Goal: Communication & Community: Answer question/provide support

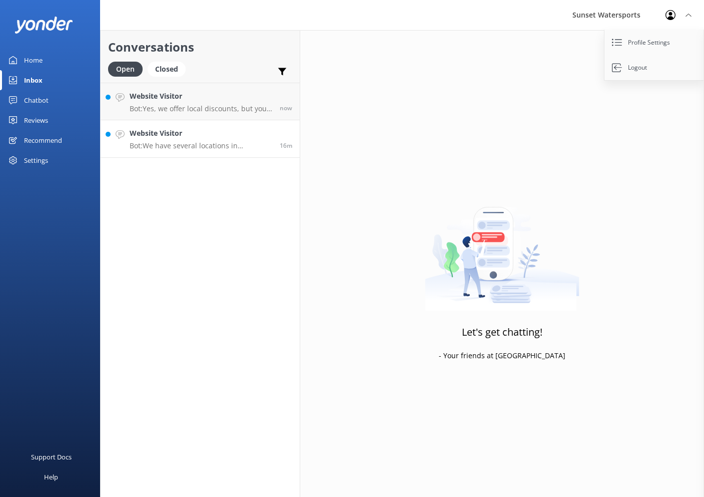
click at [207, 136] on h4 "Website Visitor" at bounding box center [201, 133] width 143 height 11
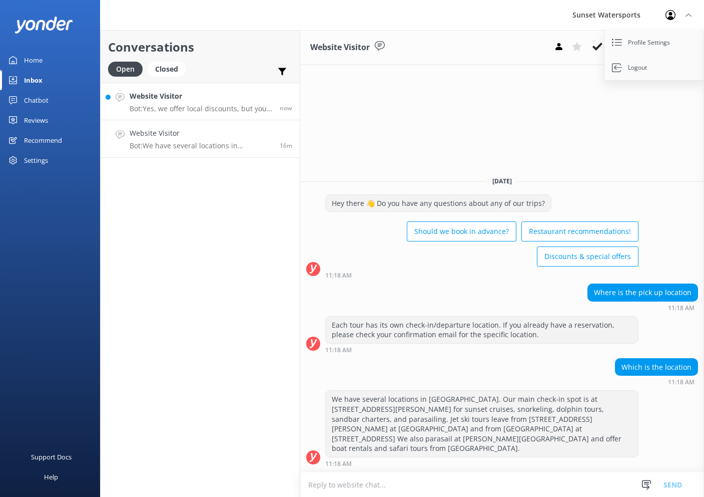
click at [236, 109] on p "Bot: Yes, we offer local discounts, but you must have a local Key West ID to qu…" at bounding box center [201, 108] width 143 height 9
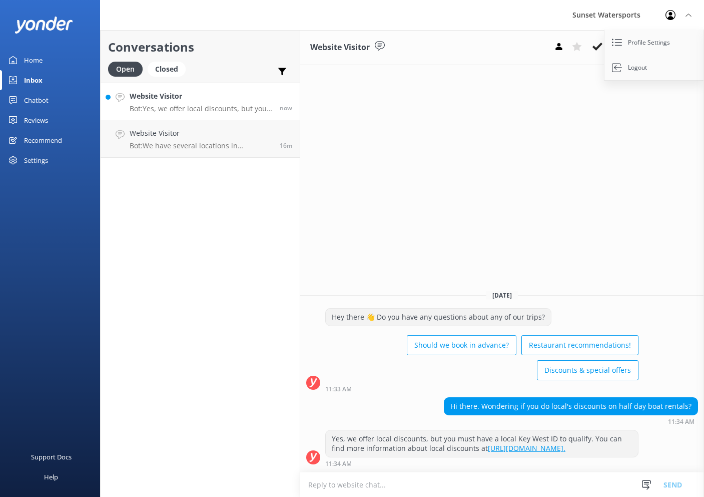
drag, startPoint x: 435, startPoint y: 474, endPoint x: 433, endPoint y: 480, distance: 6.8
click at [433, 480] on textarea at bounding box center [502, 484] width 404 height 25
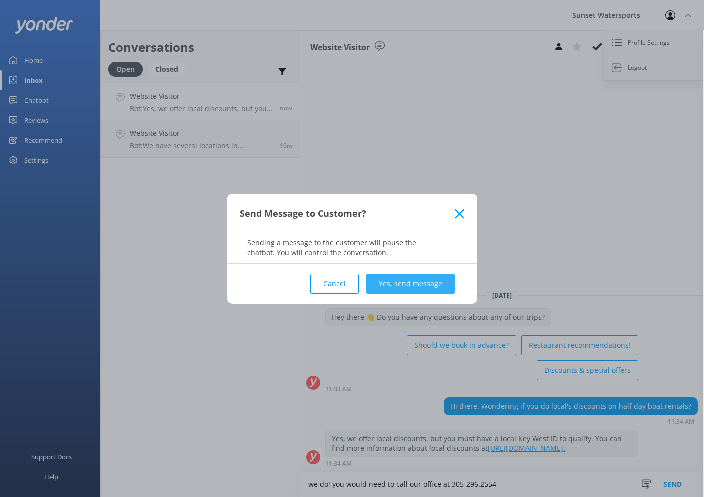
type textarea "we do! you would need to call our office at 305-296.2554"
click at [423, 277] on button "Yes, send message" at bounding box center [410, 283] width 89 height 20
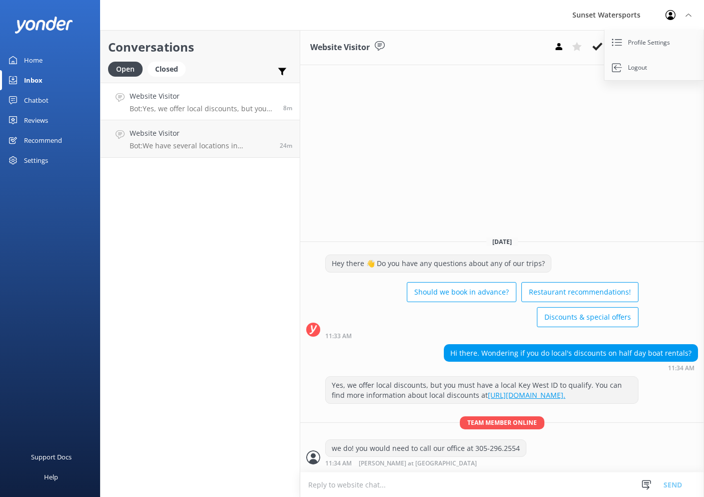
click at [597, 79] on div "Website Visitor Assign user Nathan at Sunset Dave with Sunset Henry with Sunset…" at bounding box center [502, 263] width 404 height 467
click at [596, 52] on icon at bounding box center [598, 47] width 10 height 10
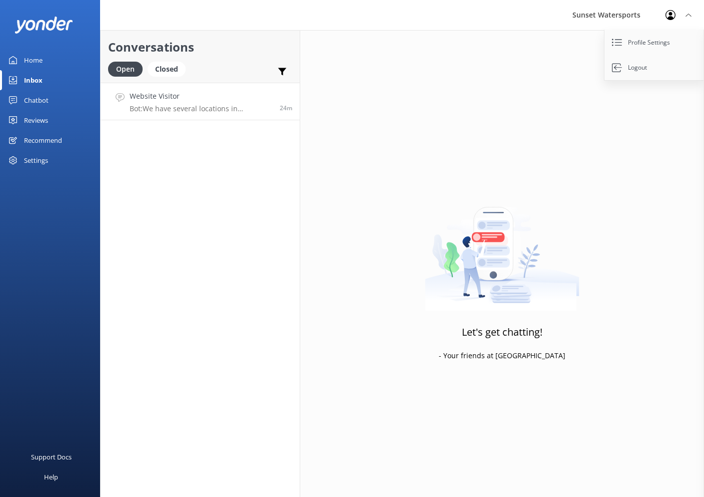
click at [234, 87] on link "Website Visitor Bot: We have several locations in Key West. Our main check-in s…" at bounding box center [200, 102] width 199 height 38
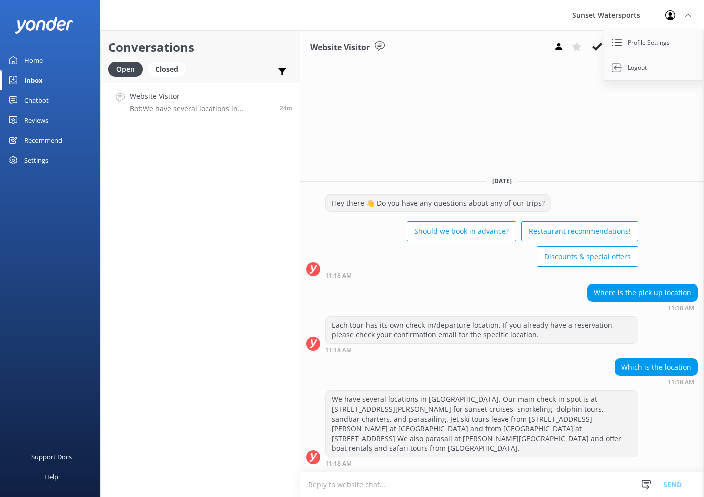
click at [569, 18] on div "Sunset Watersports" at bounding box center [606, 15] width 93 height 30
click at [597, 49] on use at bounding box center [598, 47] width 10 height 8
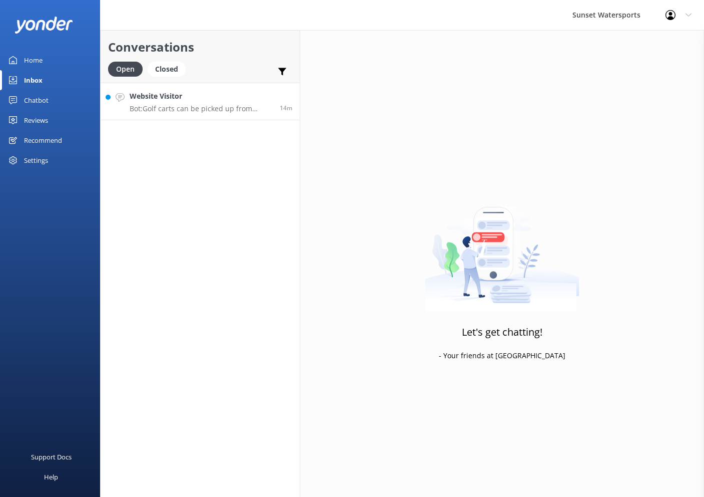
click at [219, 95] on h4 "Website Visitor" at bounding box center [201, 96] width 143 height 11
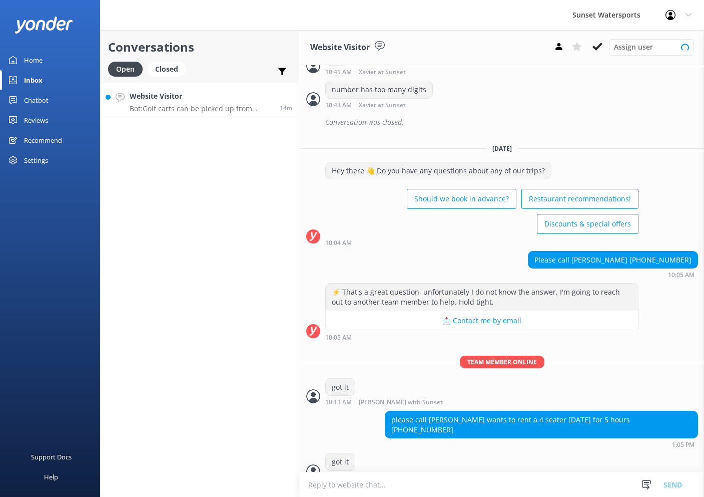
scroll to position [7578, 0]
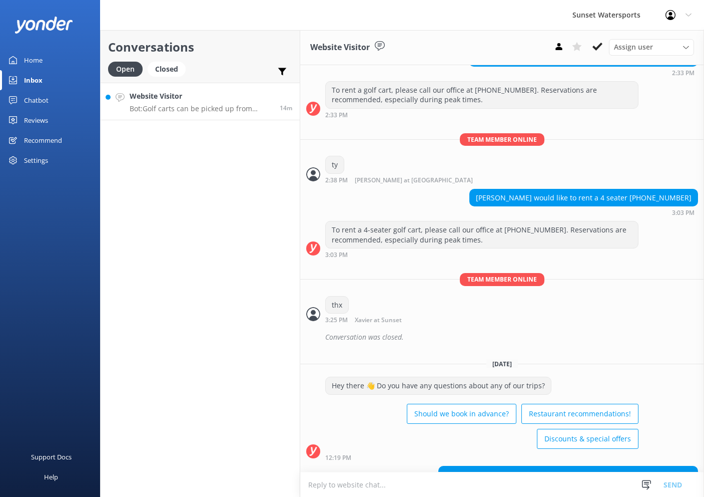
click at [479, 485] on textarea at bounding box center [502, 484] width 404 height 25
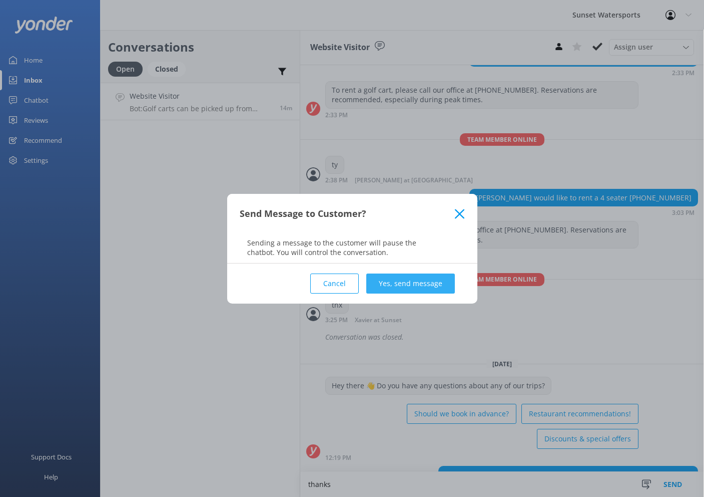
type textarea "thanks"
click at [433, 280] on button "Yes, send message" at bounding box center [410, 283] width 89 height 20
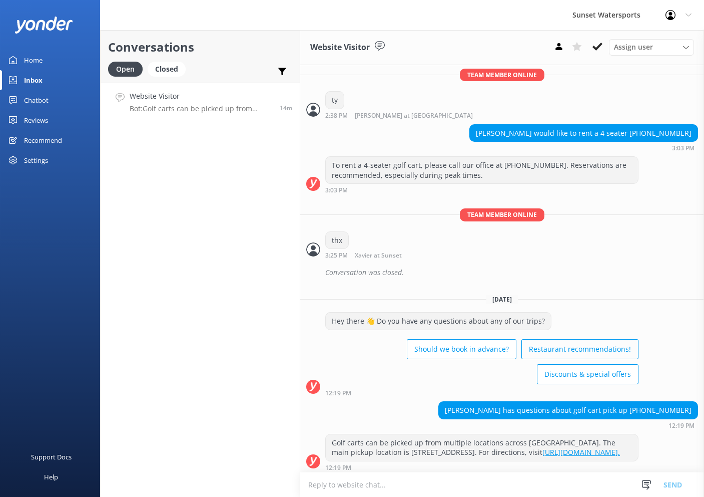
scroll to position [7643, 0]
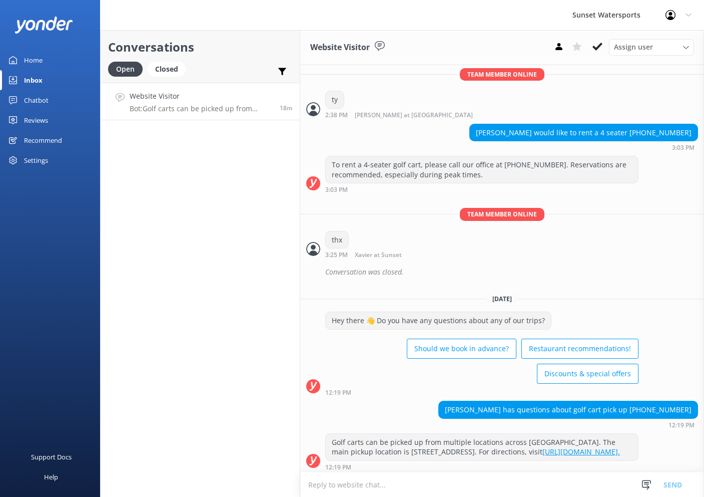
click at [230, 84] on link "Website Visitor Bot: Golf carts can be picked up from multiple locations across…" at bounding box center [200, 102] width 199 height 38
click at [233, 88] on link "Website Visitor Bot: Golf carts can be picked up from multiple locations across…" at bounding box center [200, 102] width 199 height 38
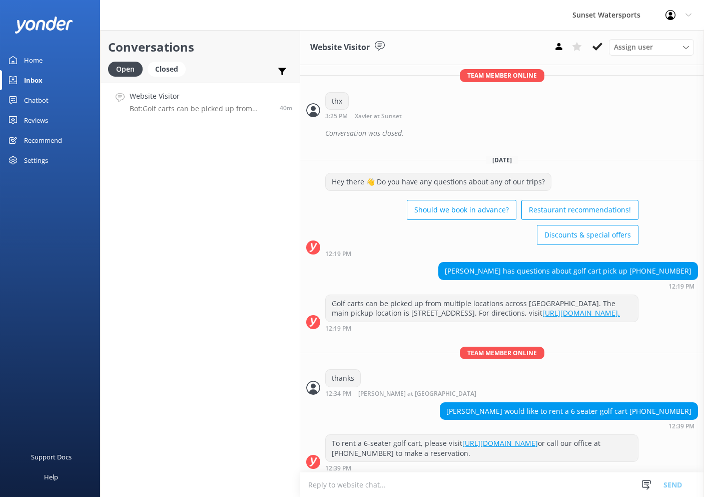
click at [225, 98] on h4 "Website Visitor" at bounding box center [201, 96] width 143 height 11
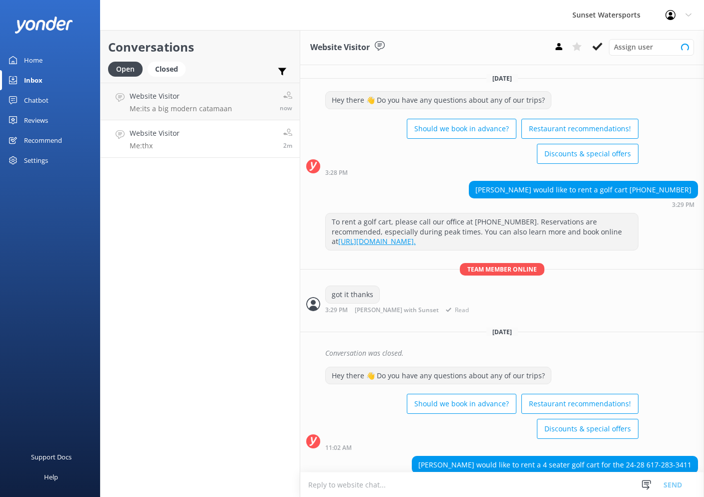
scroll to position [7781, 0]
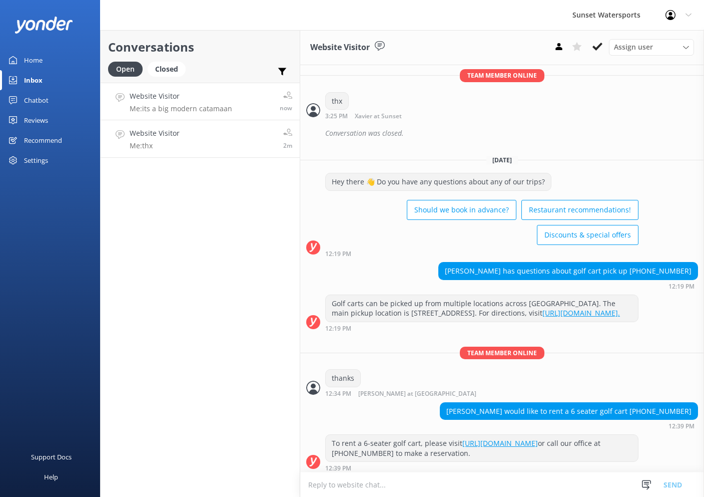
click at [230, 100] on h4 "Website Visitor" at bounding box center [181, 96] width 103 height 11
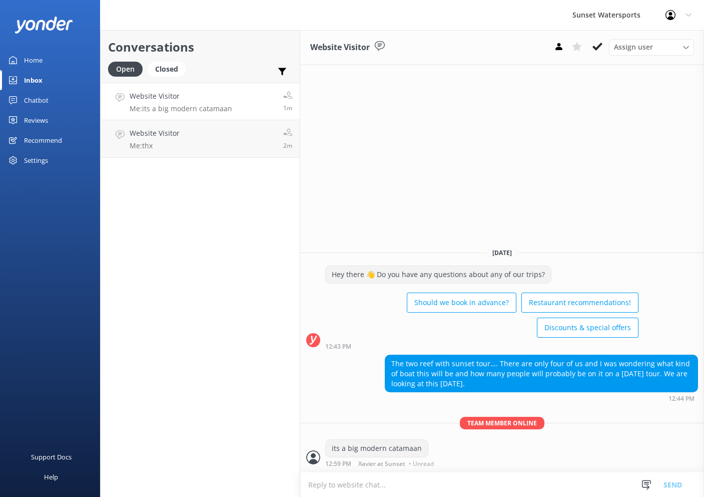
scroll to position [0, 1]
click at [225, 150] on link "Website Visitor Me: thx 2m" at bounding box center [200, 139] width 199 height 38
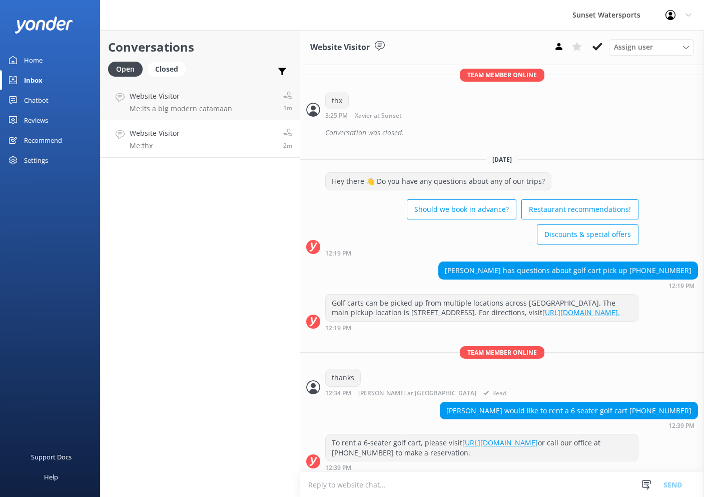
scroll to position [7781, 0]
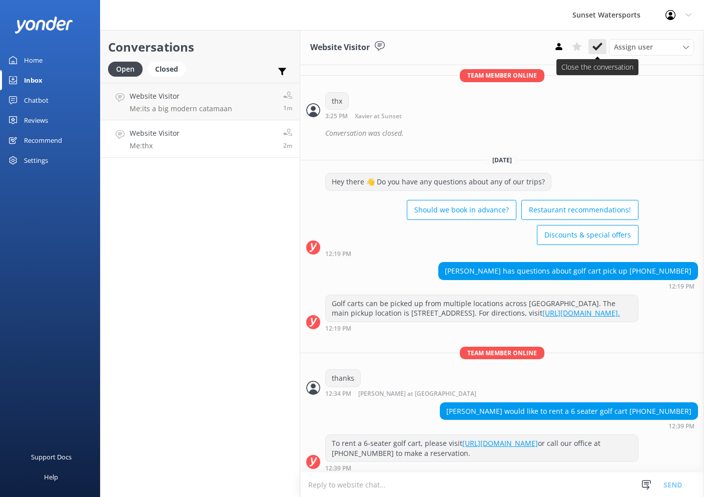
click at [594, 43] on icon at bounding box center [598, 47] width 10 height 10
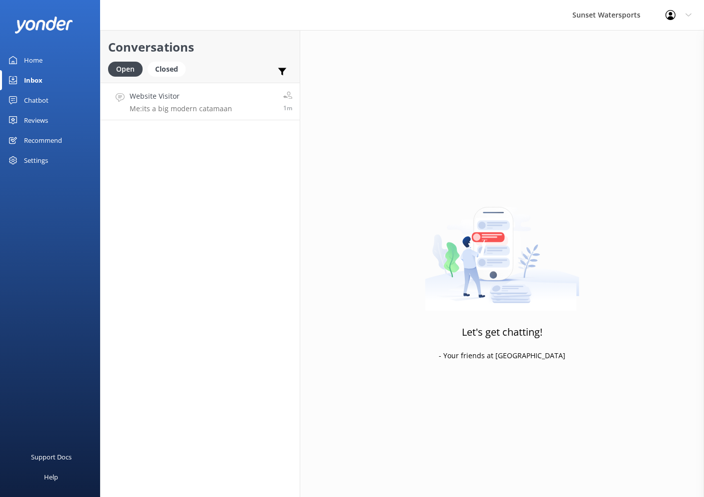
click at [190, 101] on h4 "Website Visitor" at bounding box center [181, 96] width 103 height 11
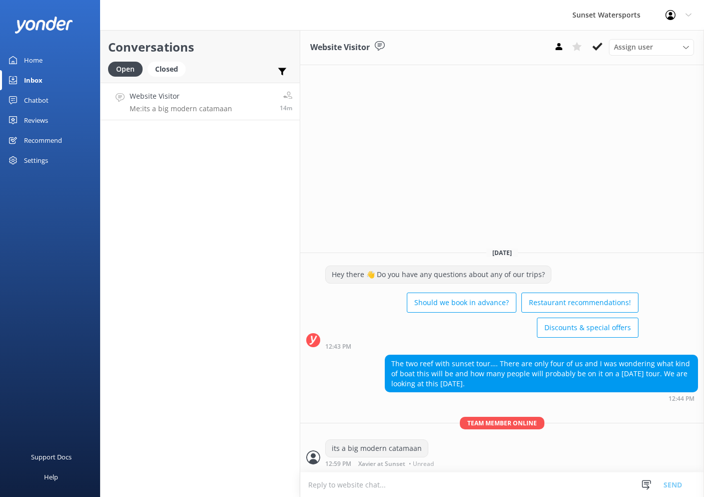
click at [260, 164] on div "Conversations Open Closed Important Assigned to me Unassigned Website Visitor M…" at bounding box center [200, 263] width 200 height 467
click at [241, 86] on link "Website Visitor Me: Can I give a call? now" at bounding box center [200, 102] width 199 height 38
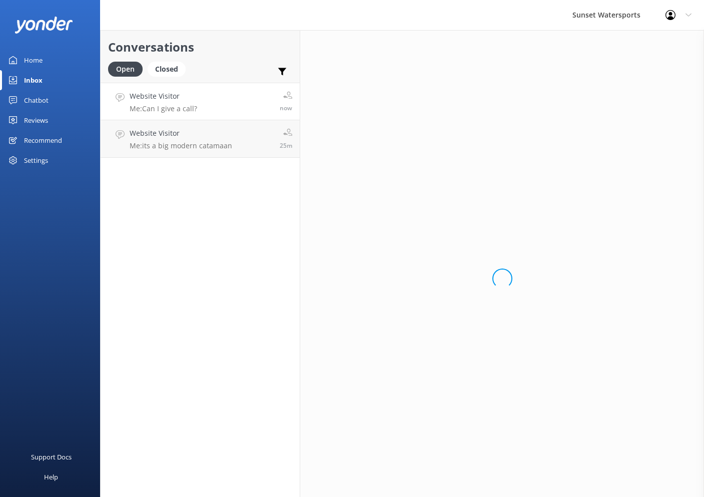
click at [241, 86] on link "Website Visitor Me: Can I give a call? now" at bounding box center [200, 102] width 199 height 38
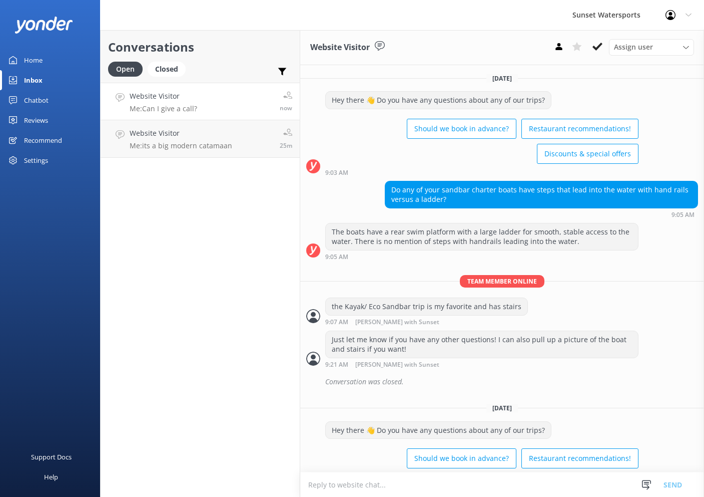
scroll to position [532, 0]
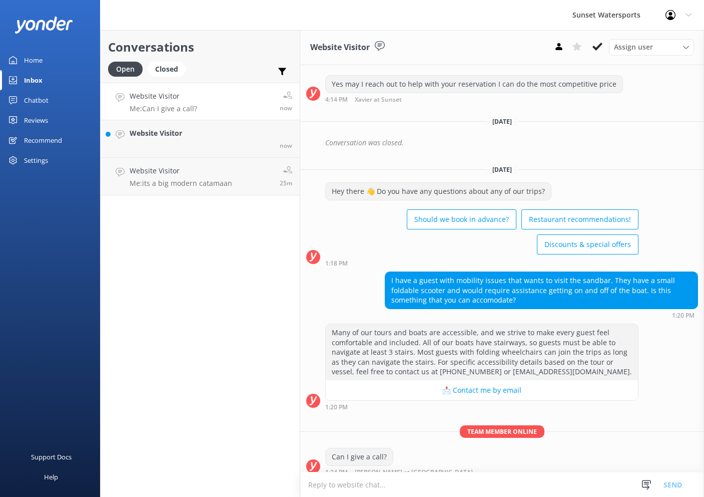
click at [454, 485] on textarea at bounding box center [502, 484] width 404 height 25
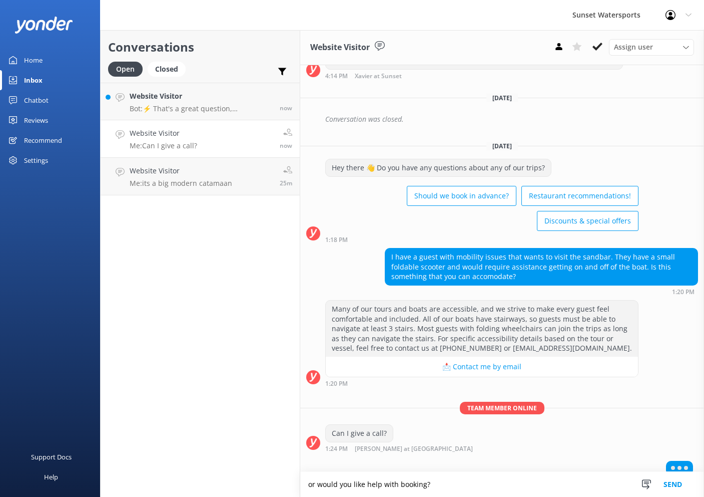
type textarea "or would you like help with booking?"
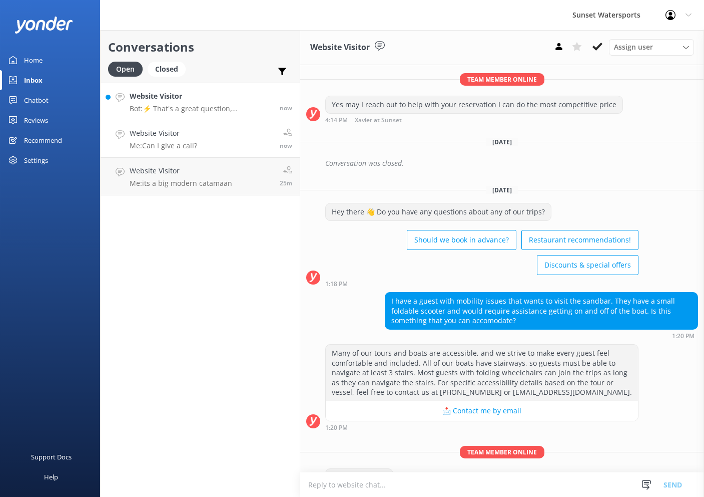
scroll to position [588, 0]
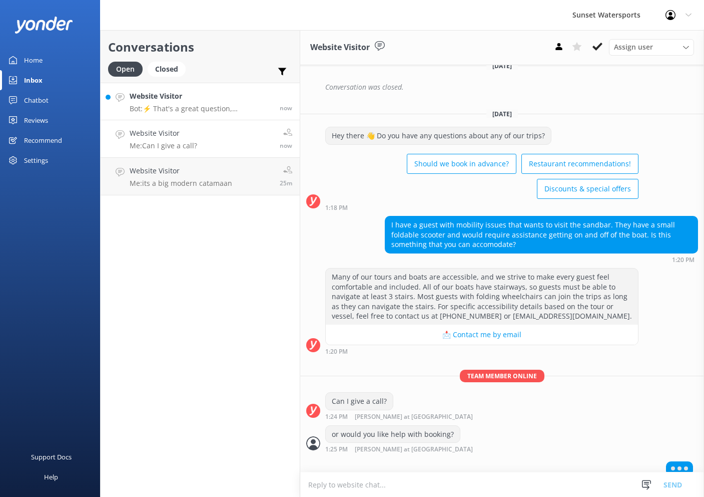
click at [219, 114] on link "Website Visitor Bot: ⚡ That's a great question, unfortunately I do not know the…" at bounding box center [200, 102] width 199 height 38
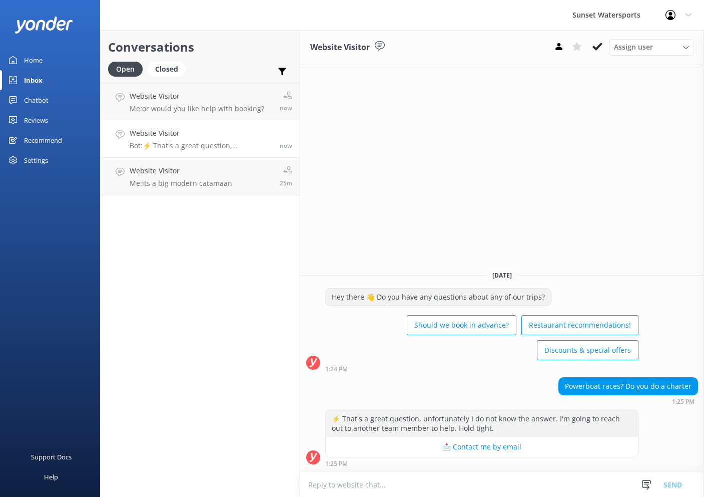
click at [410, 484] on textarea at bounding box center [502, 484] width 404 height 25
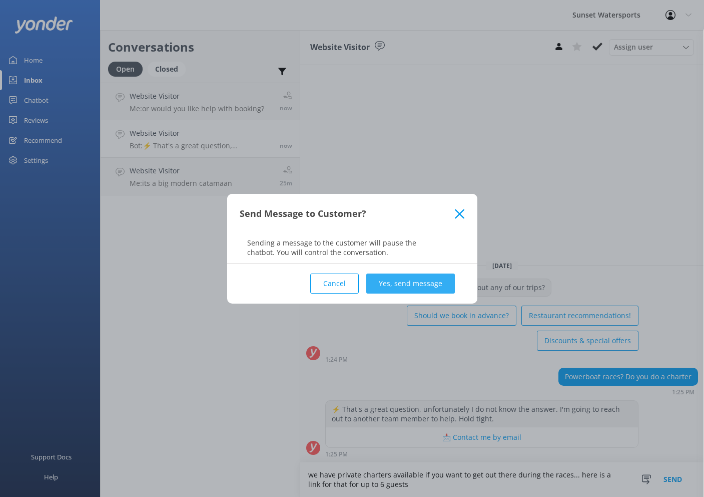
type textarea "we have private charters available if you want to get out there during the race…"
click at [428, 289] on button "Yes, send message" at bounding box center [410, 283] width 89 height 20
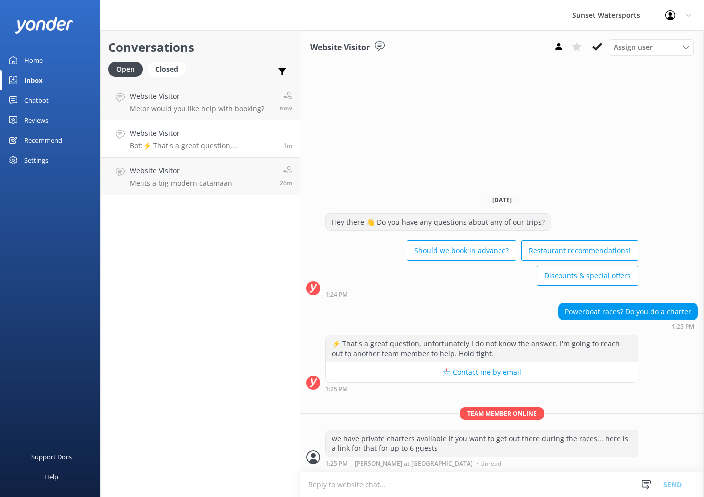
click at [392, 485] on textarea at bounding box center [502, 484] width 404 height 25
paste textarea "https://fareharbor.com/embeds/book/sunsetwatersportskeywest/items/576446/calend…"
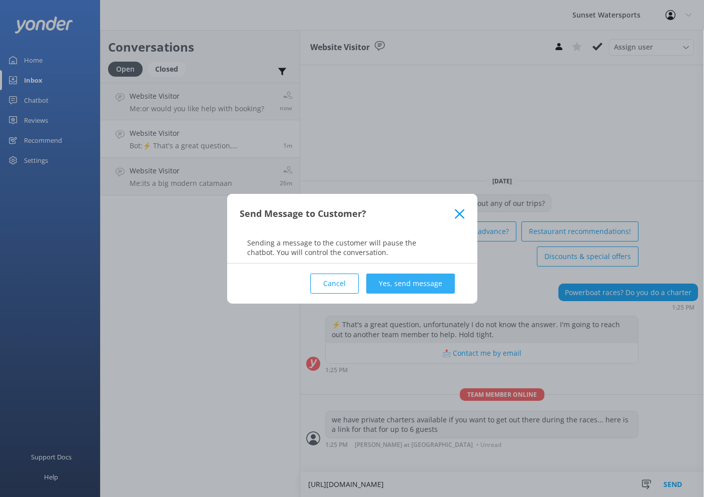
type textarea "https://fareharbor.com/embeds/book/sunsetwatersportskeywest/items/576446/calend…"
click at [433, 282] on button "Yes, send message" at bounding box center [410, 283] width 89 height 20
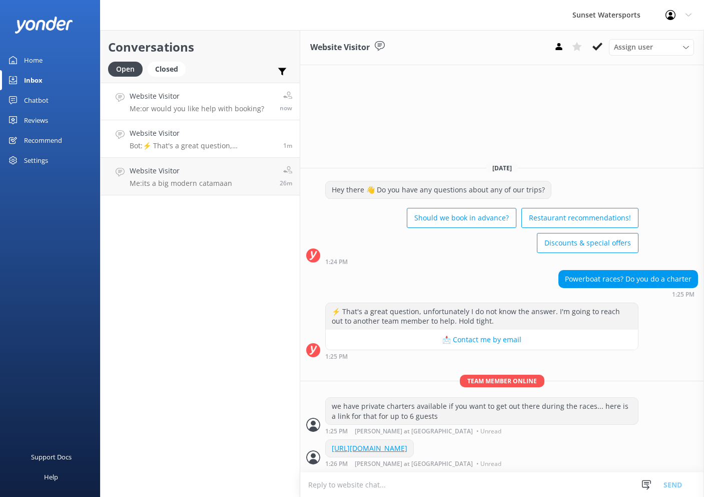
click at [225, 102] on div "Website Visitor Me: or would you like help with booking?" at bounding box center [197, 102] width 135 height 22
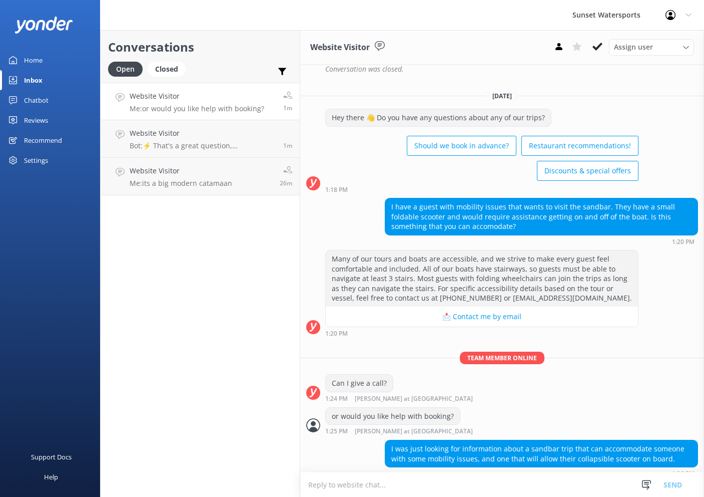
click at [356, 489] on textarea at bounding box center [502, 484] width 404 height 25
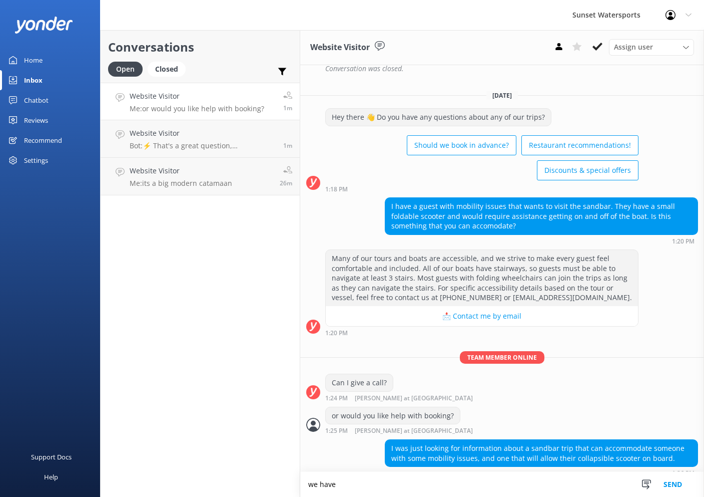
scroll to position [606, 0]
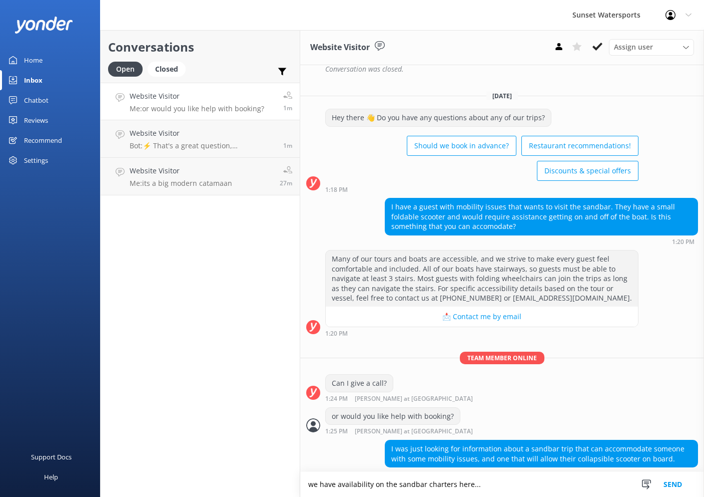
type textarea "we have availability on the sandbar charters here..."
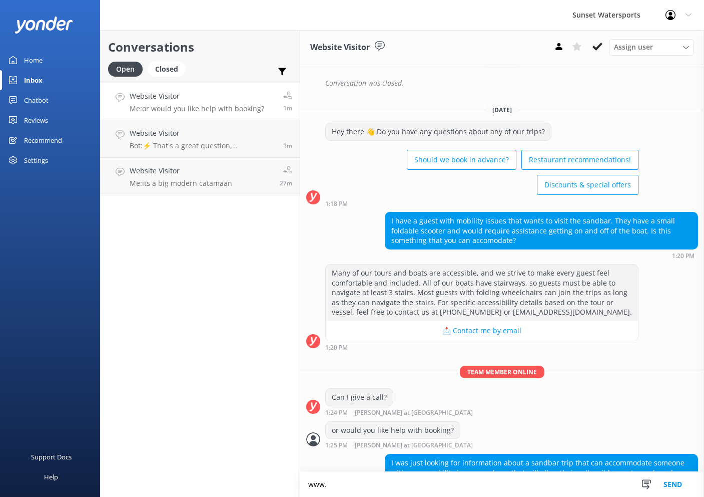
scroll to position [638, 0]
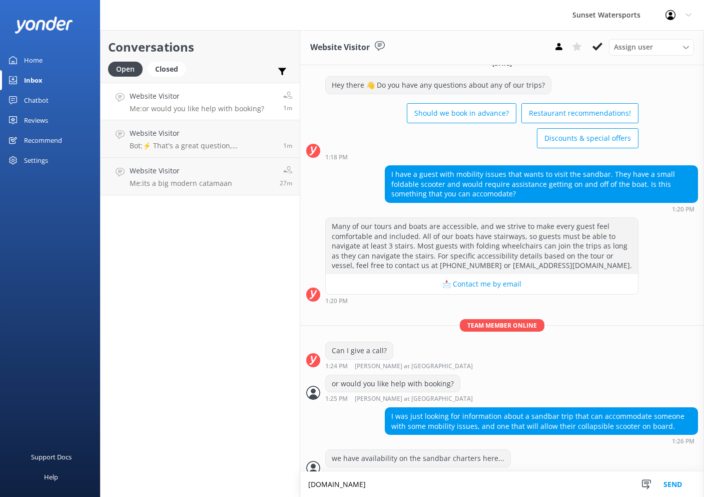
drag, startPoint x: 369, startPoint y: 487, endPoint x: 272, endPoint y: 463, distance: 99.4
click at [272, 463] on div "Conversations Open Closed Important Assigned to me Unassigned Website Visitor M…" at bounding box center [402, 263] width 604 height 467
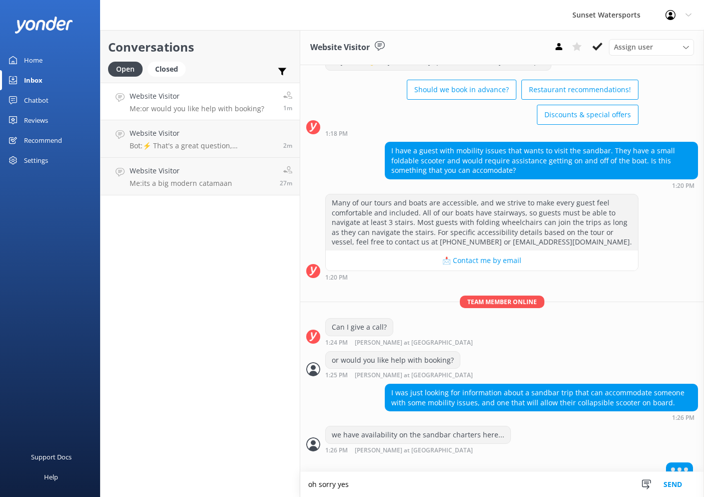
type textarea "oh sorry yes"
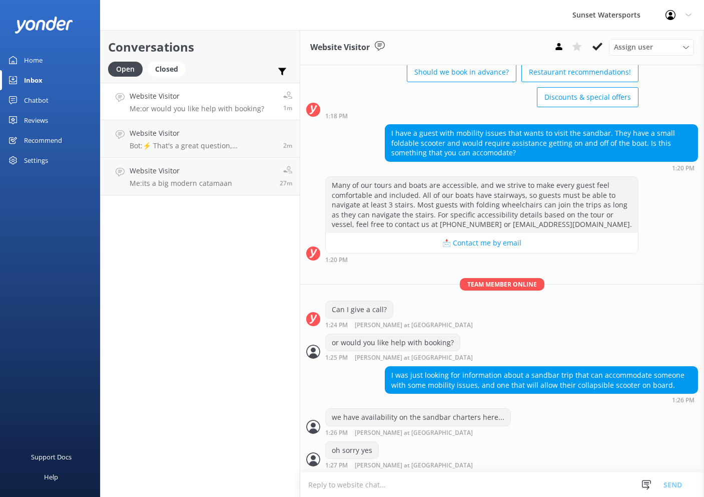
scroll to position [694, 0]
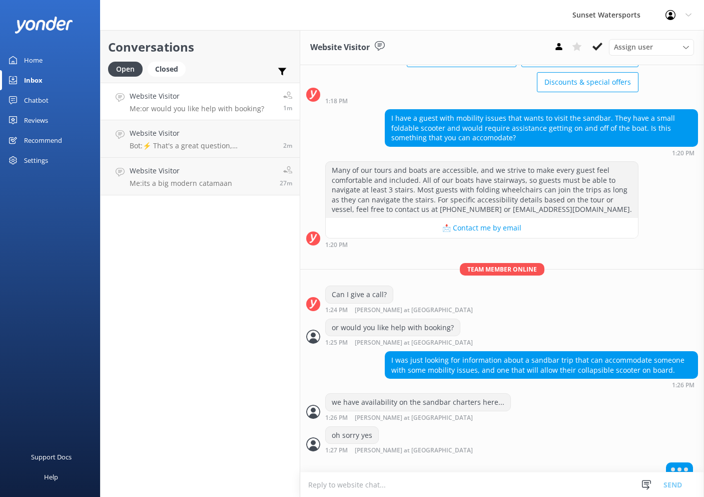
click at [331, 480] on textarea at bounding box center [502, 484] width 404 height 25
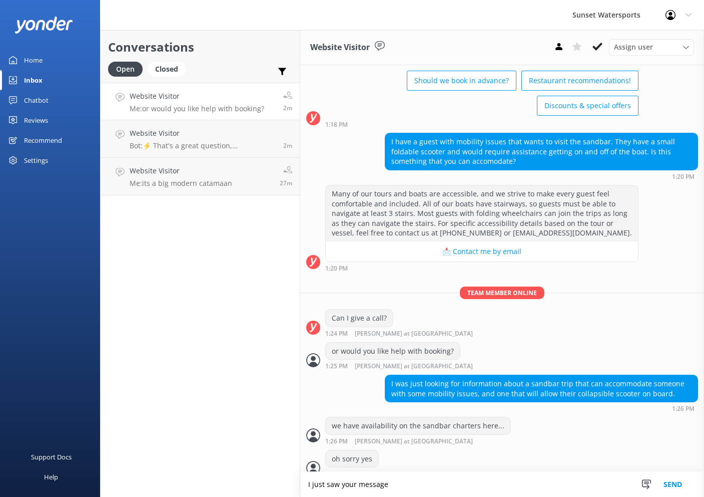
type textarea "I just saw your message"
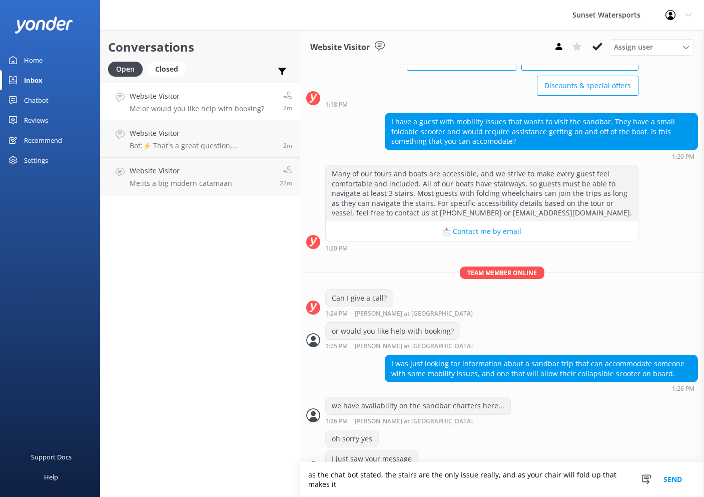
scroll to position [700, 0]
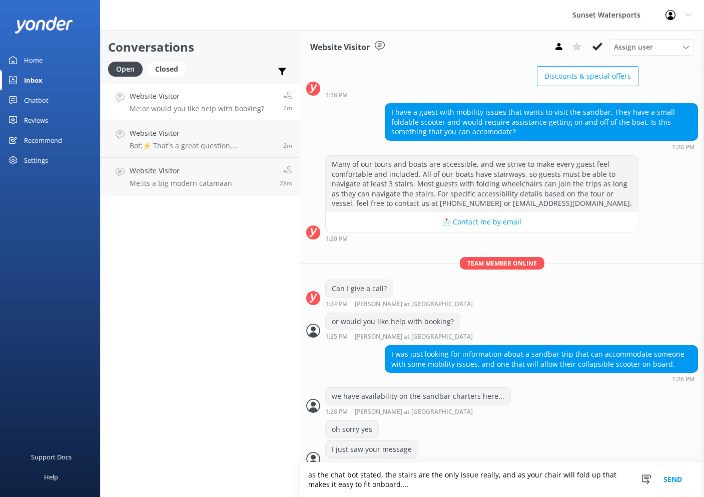
type textarea "as the chat bot stated, the stairs are the only issue really, and as your chair…"
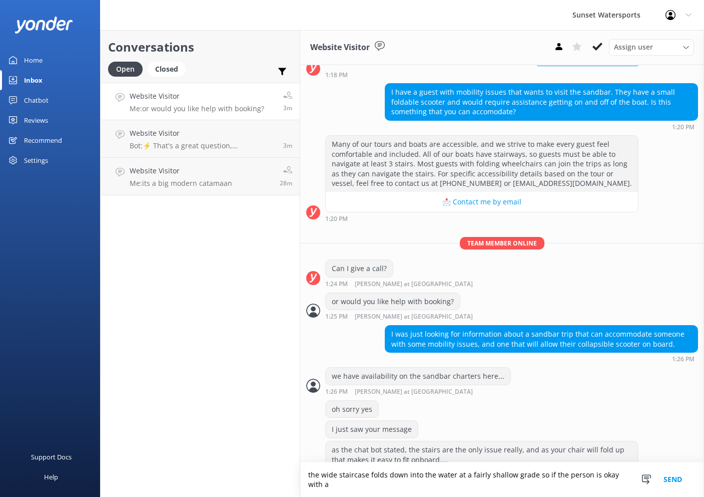
scroll to position [730, 0]
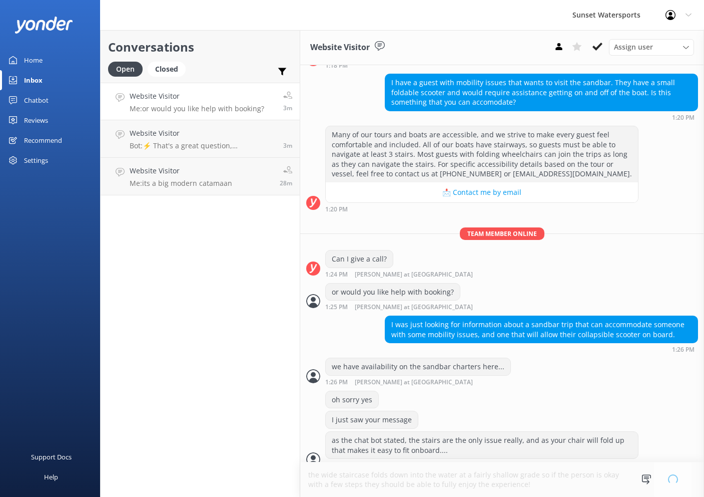
type textarea "the wide staircase folds down into the water at a fairly shallow grade so if th…"
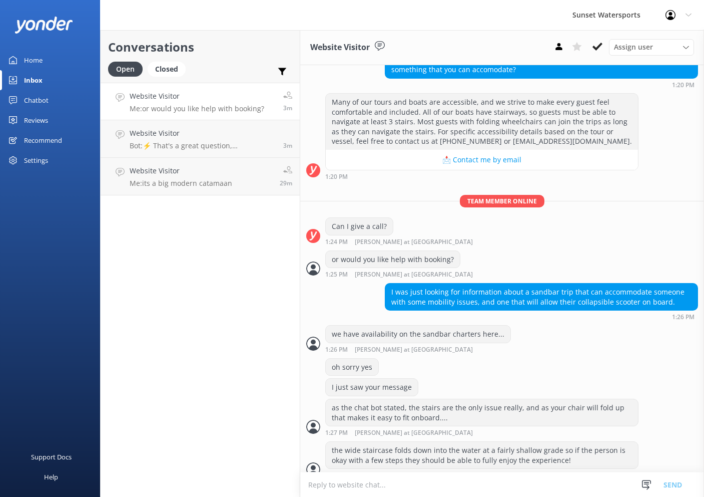
scroll to position [786, 0]
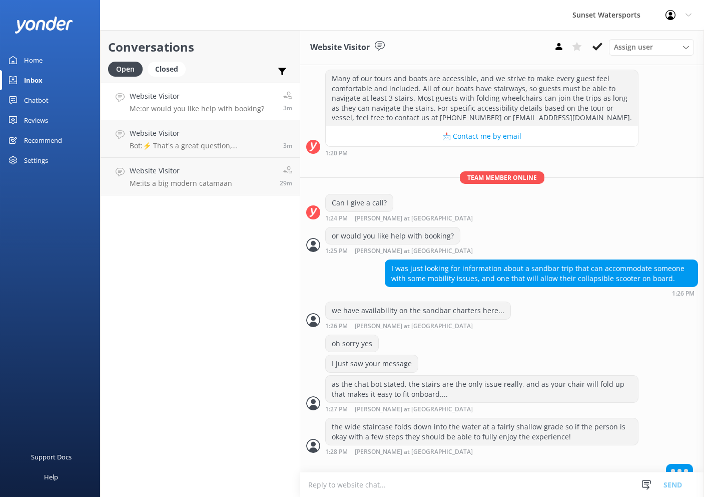
click at [351, 478] on textarea at bounding box center [502, 484] width 404 height 25
type textarea "h"
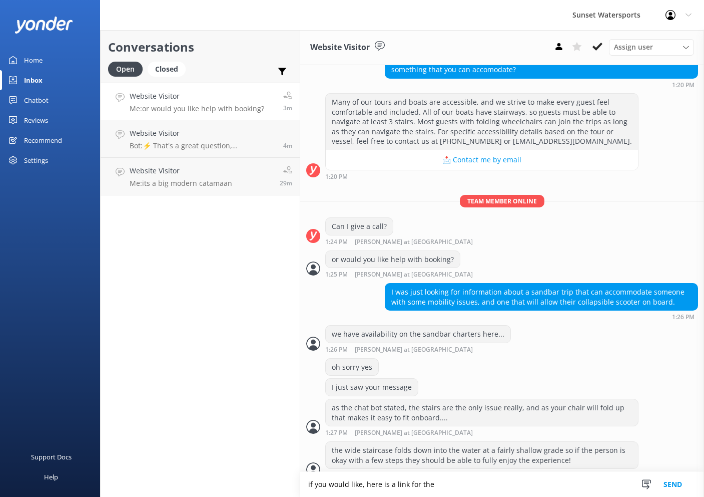
scroll to position [794, 0]
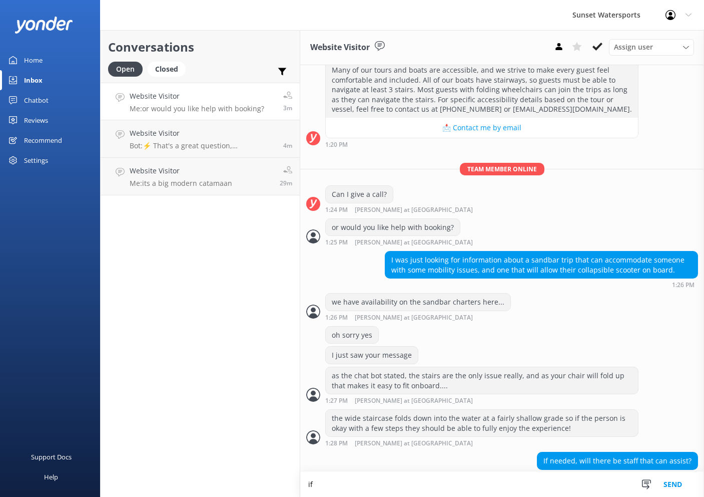
type textarea "i"
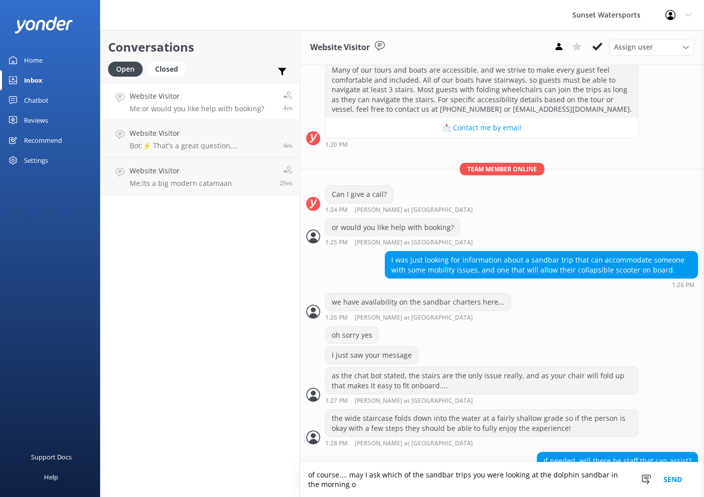
scroll to position [804, 0]
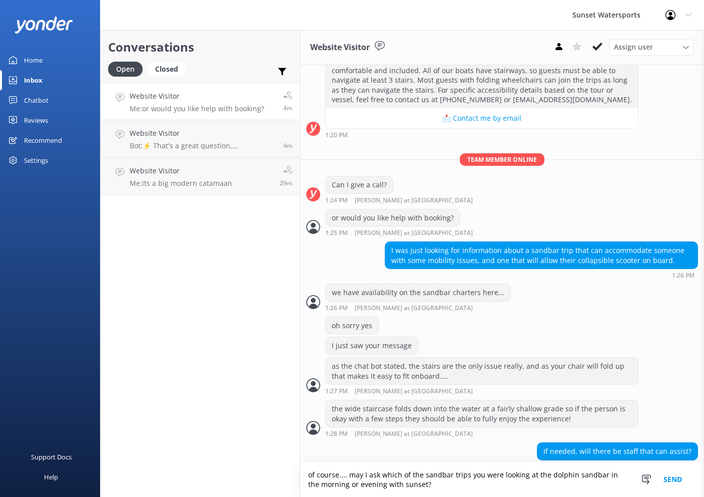
type textarea "of course.... may I ask which of the sandbar trips you were looking at the dolp…"
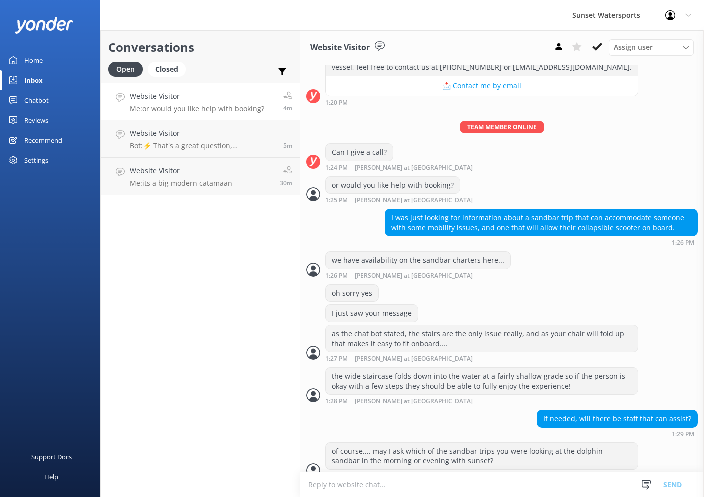
scroll to position [869, 0]
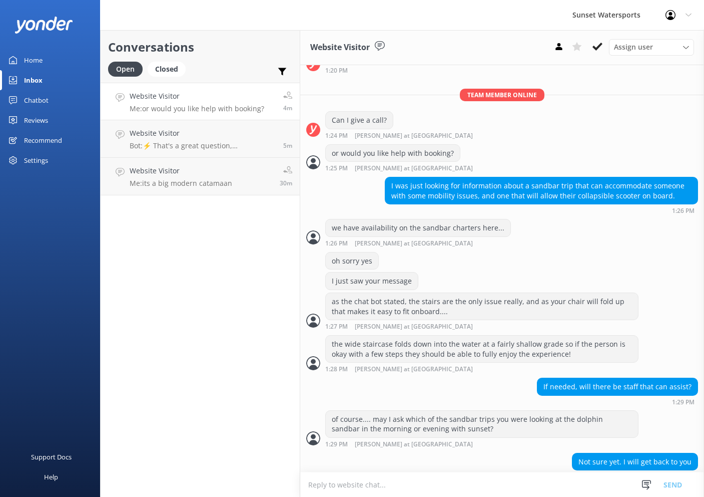
click at [452, 484] on textarea at bounding box center [502, 484] width 404 height 25
paste textarea "https://fareharbor.com/embeds/book/sunsetwatersportskeywest/items/?flow=634263&…"
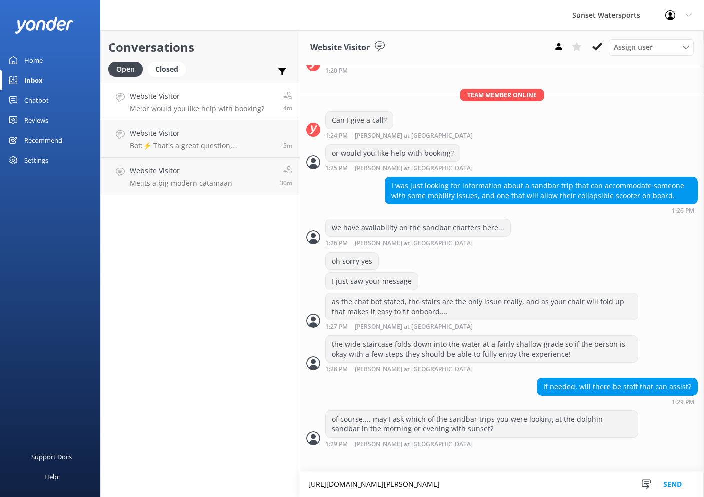
type textarea "https://fareharbor.com/embeds/book/sunsetwatersportskeywest/items/?flow=634263&…"
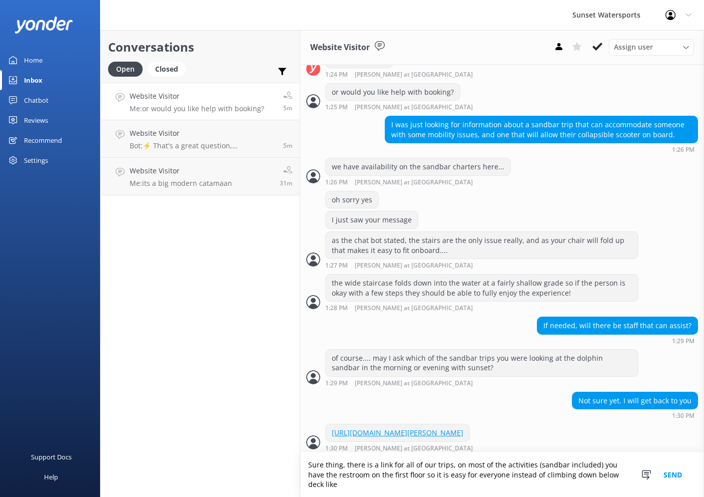
scroll to position [939, 0]
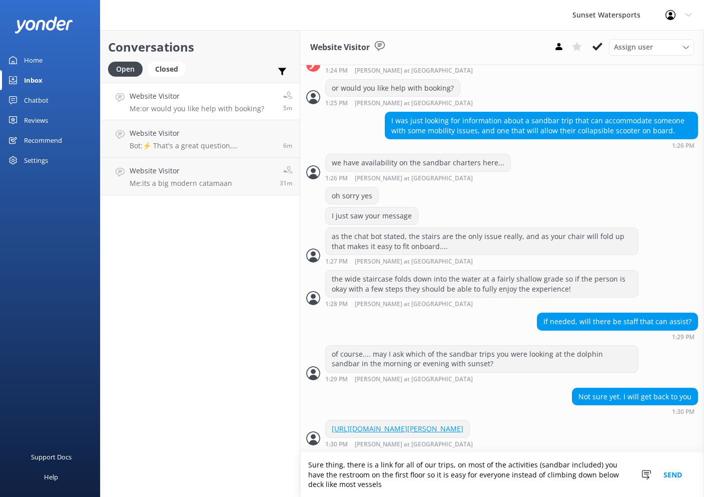
type textarea "Sure thing, there is a link for all of our trips, on most of the activities (sa…"
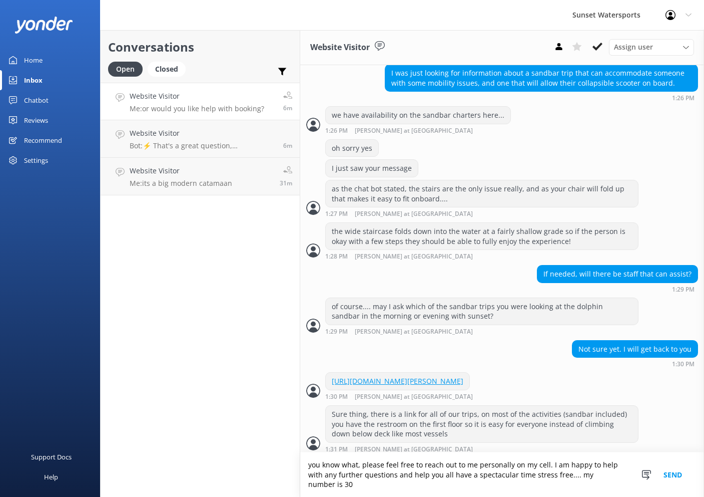
scroll to position [991, 0]
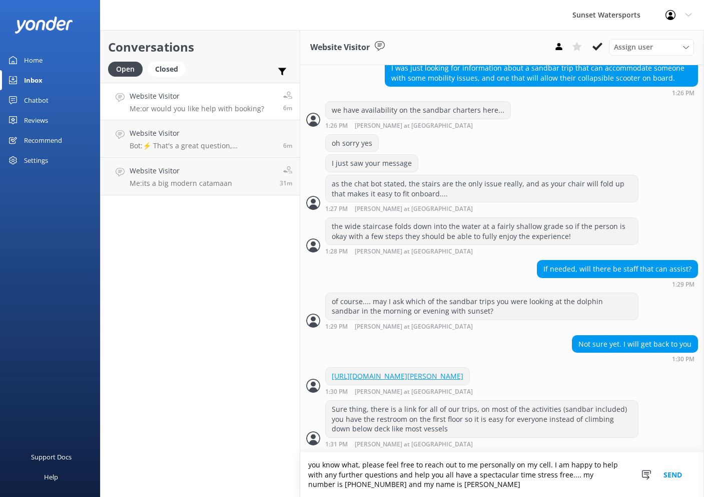
type textarea "you know what, please feel free to reach out to me personally on my cell. I am …"
click at [681, 469] on button "Send" at bounding box center [673, 474] width 38 height 45
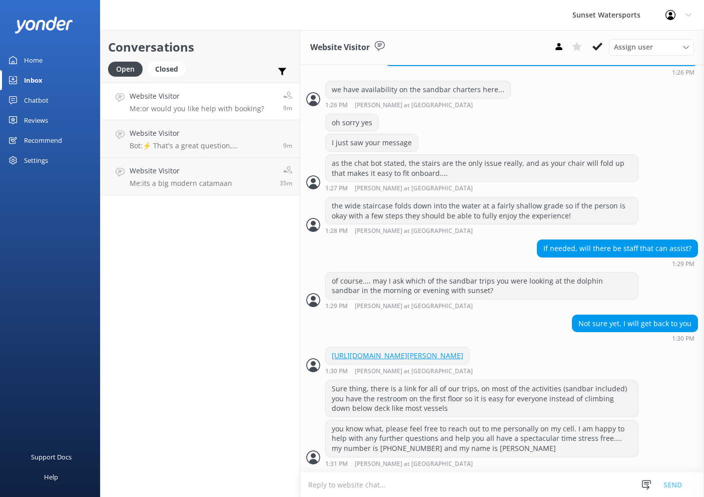
scroll to position [1011, 0]
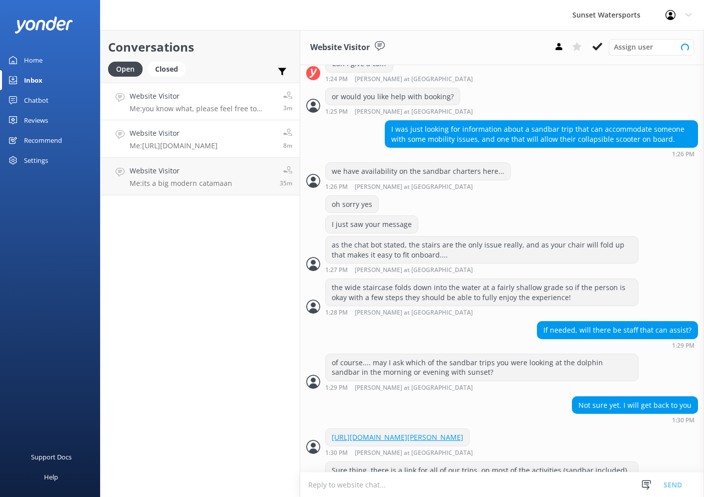
scroll to position [1011, 0]
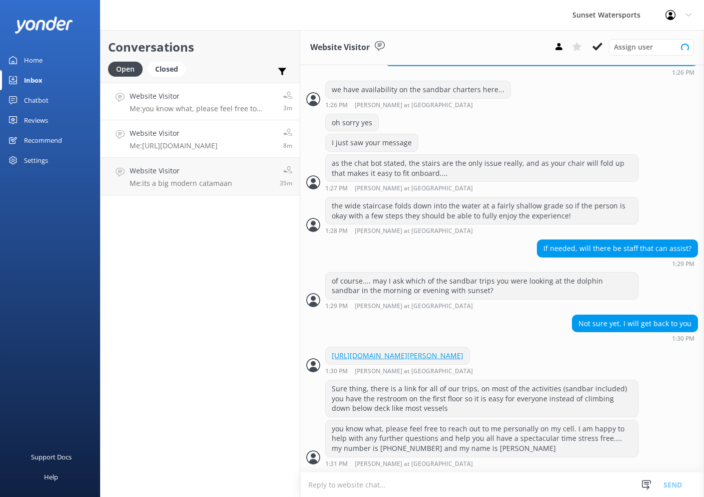
click at [183, 138] on h4 "Website Visitor" at bounding box center [174, 133] width 88 height 11
